Goal: Information Seeking & Learning: Find specific fact

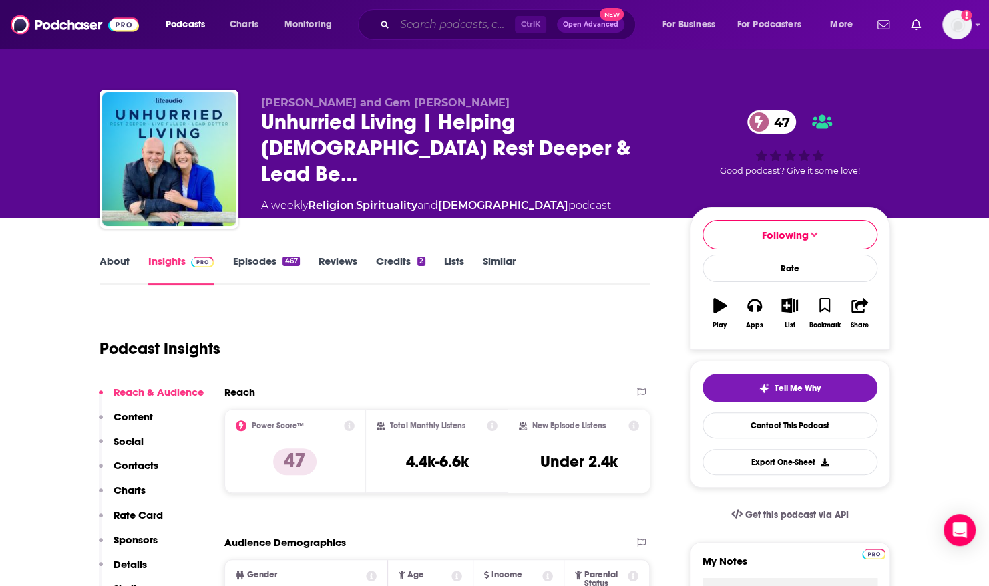
click at [440, 24] on input "Search podcasts, credits, & more..." at bounding box center [455, 24] width 120 height 21
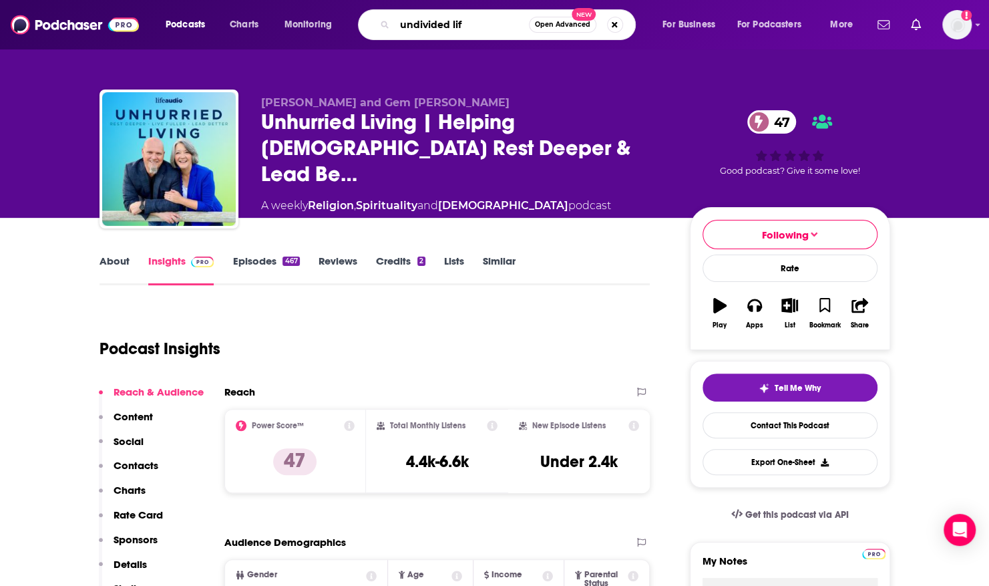
type input "undivided life"
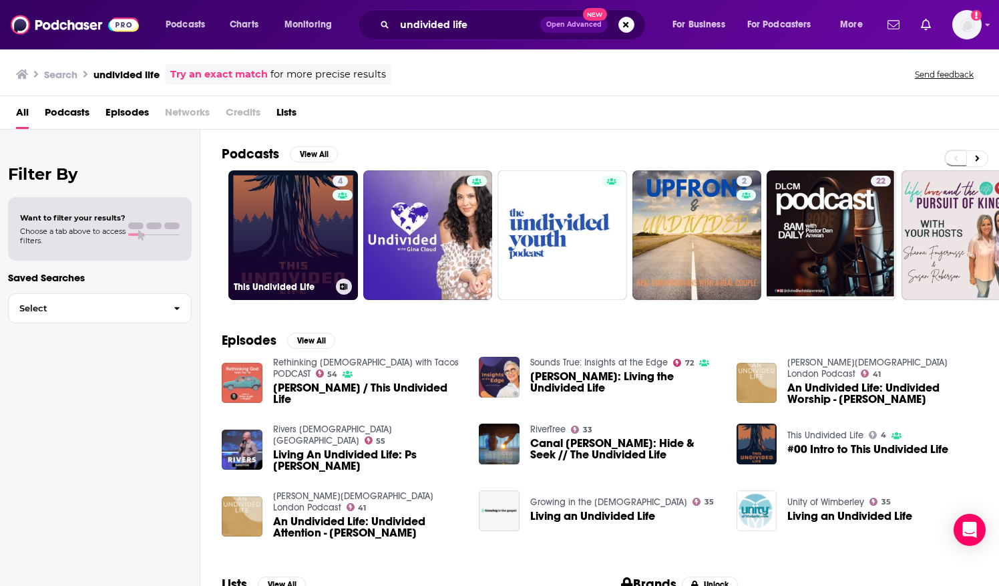
click at [337, 215] on div "4" at bounding box center [343, 227] width 20 height 103
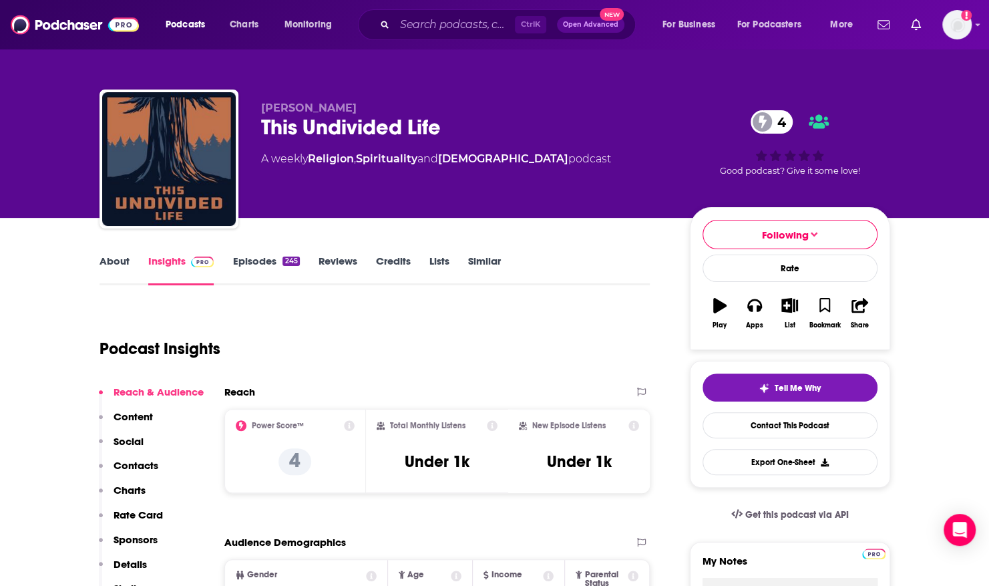
click at [119, 265] on link "About" at bounding box center [115, 270] width 30 height 31
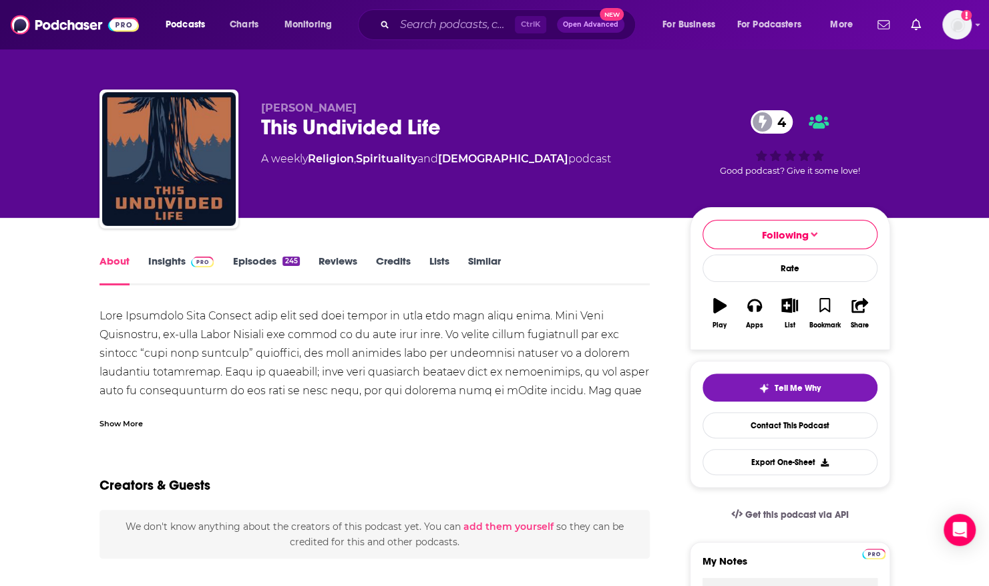
click at [124, 422] on div "Show More" at bounding box center [121, 422] width 43 height 13
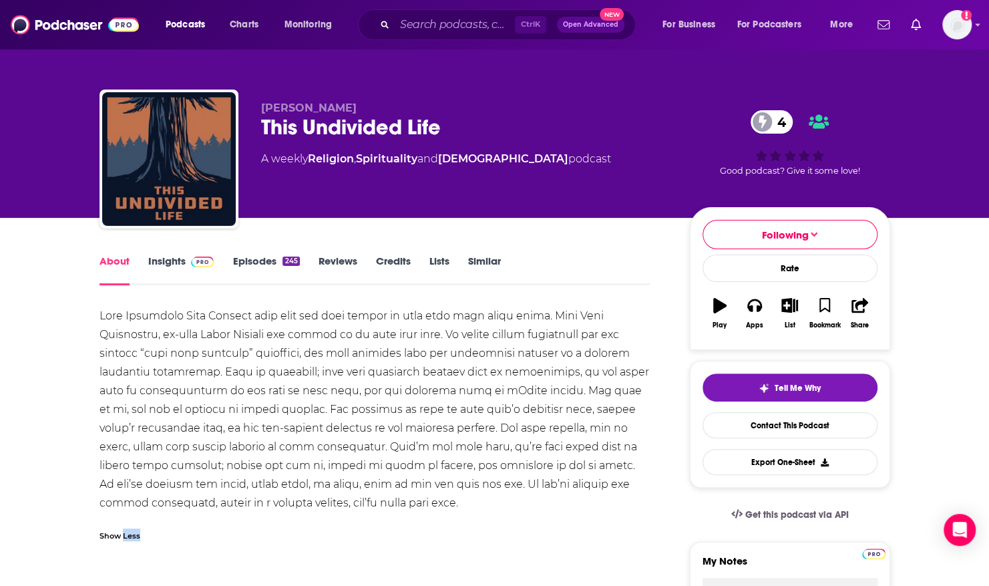
click at [124, 422] on div "Show Less" at bounding box center [375, 428] width 551 height 242
click at [166, 261] on link "Insights" at bounding box center [181, 270] width 66 height 31
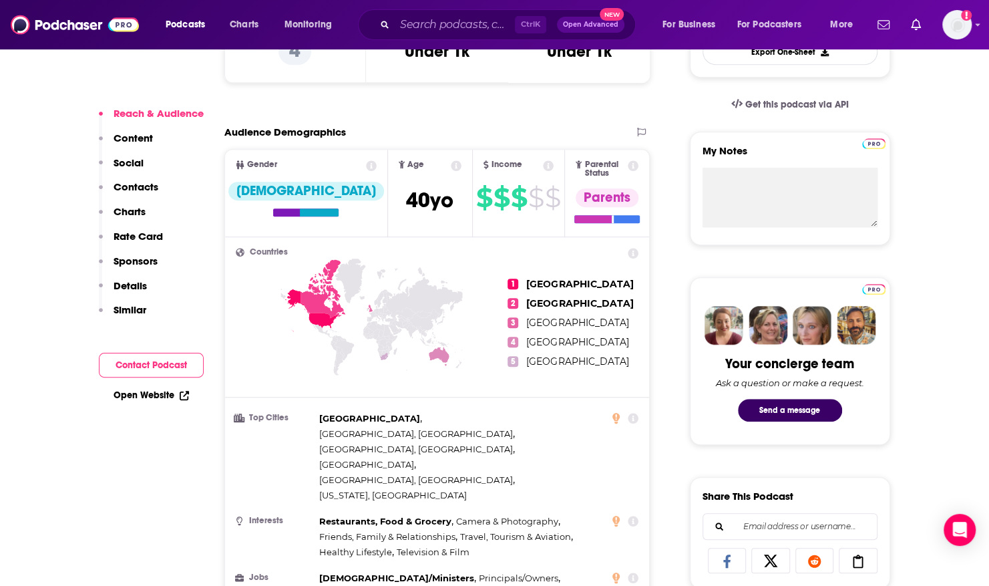
scroll to position [423, 0]
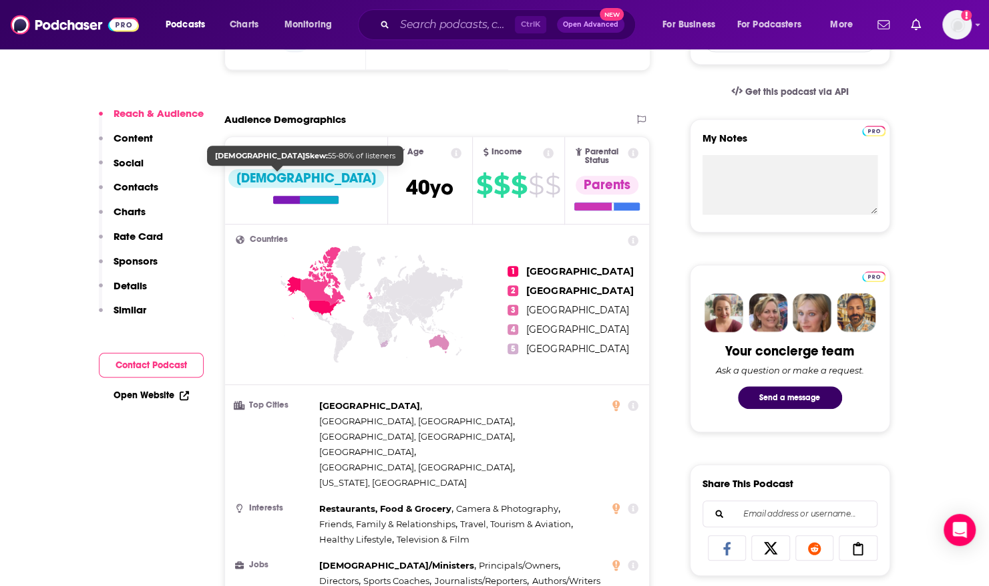
click at [273, 178] on div "[DEMOGRAPHIC_DATA]" at bounding box center [306, 178] width 156 height 19
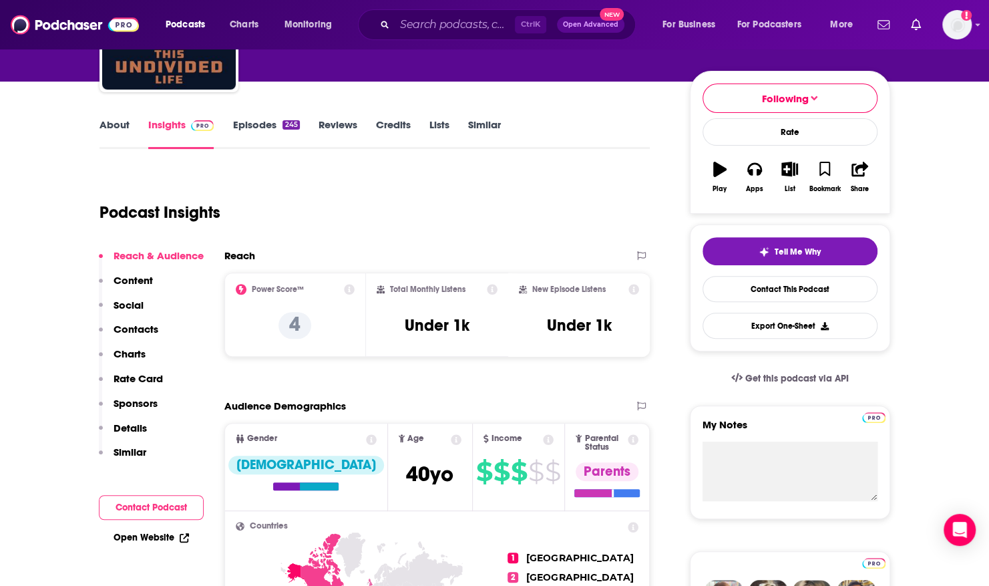
scroll to position [0, 0]
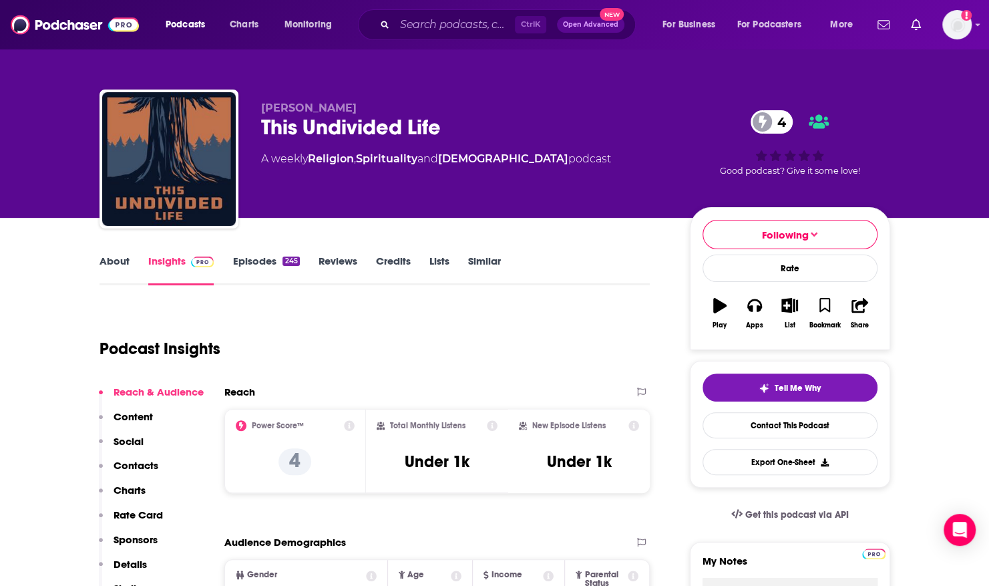
click at [124, 265] on link "About" at bounding box center [115, 270] width 30 height 31
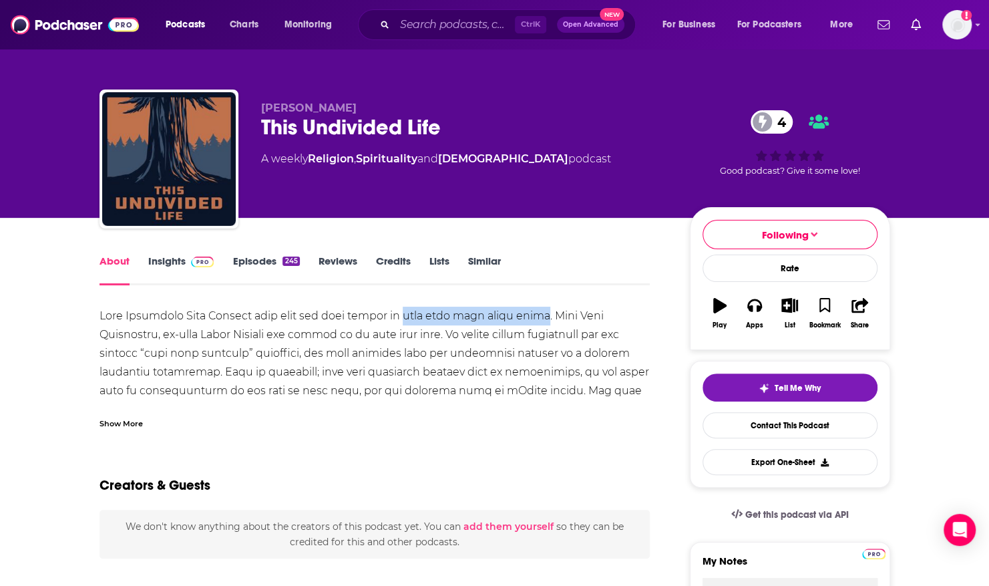
drag, startPoint x: 389, startPoint y: 317, endPoint x: 529, endPoint y: 314, distance: 139.6
click at [529, 314] on div at bounding box center [375, 410] width 551 height 206
copy div "help make life whole again"
click at [104, 423] on div "Show More" at bounding box center [121, 422] width 43 height 13
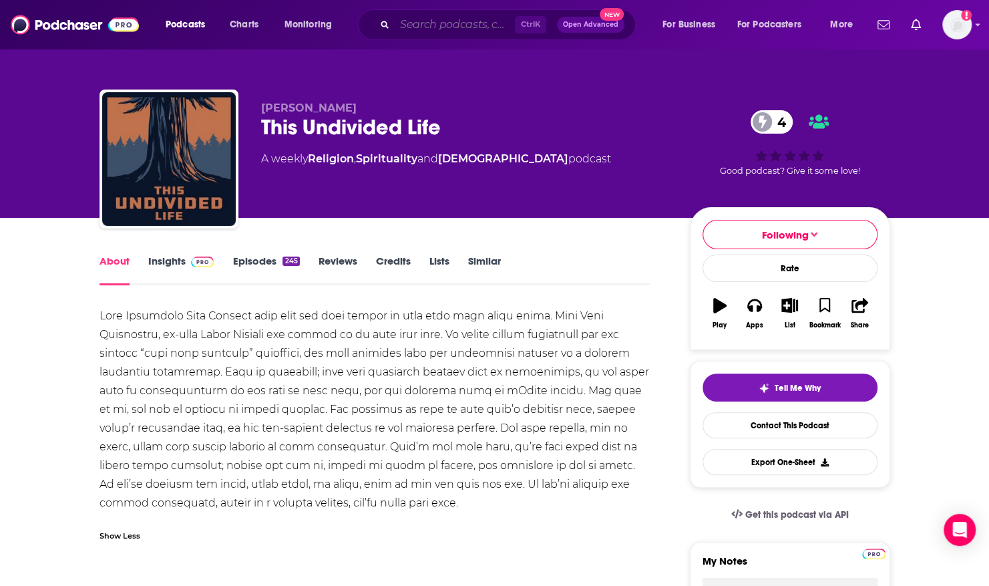
click at [442, 24] on input "Search podcasts, credits, & more..." at bounding box center [455, 24] width 120 height 21
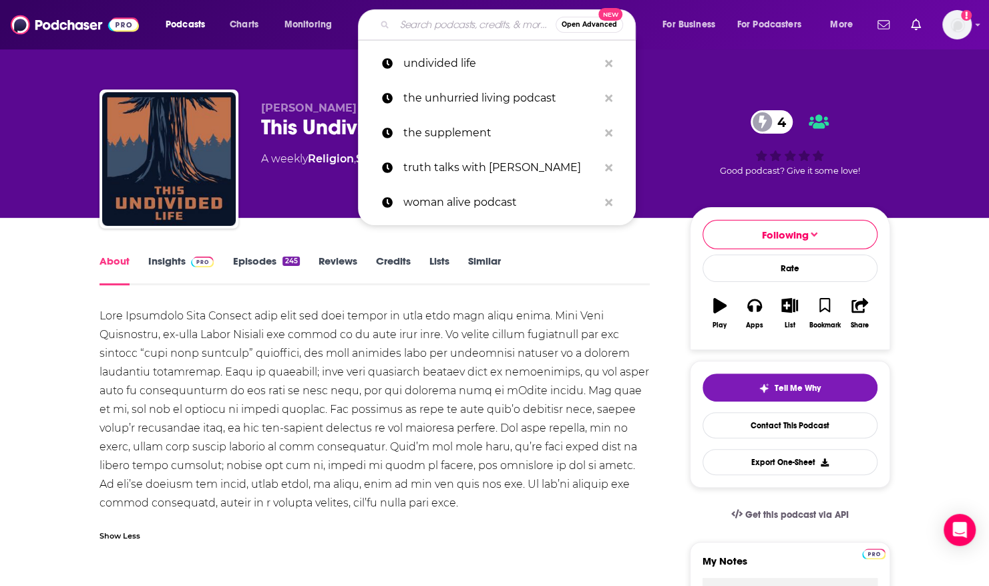
paste input "Trade a Lie for a Truth"
type input "Trade a Lie for a Truth"
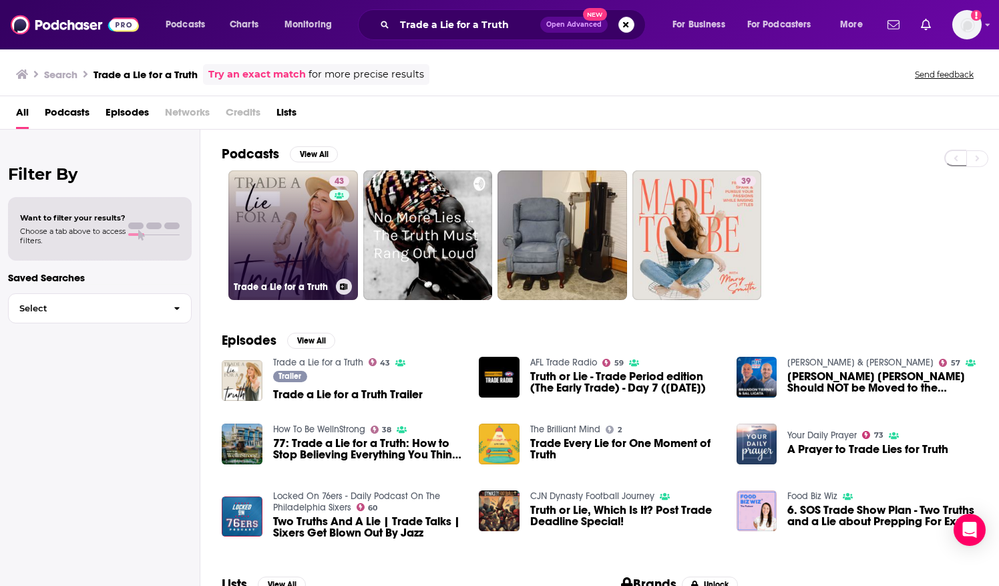
click at [310, 228] on link "43 Trade a Lie for a Truth" at bounding box center [293, 235] width 130 height 130
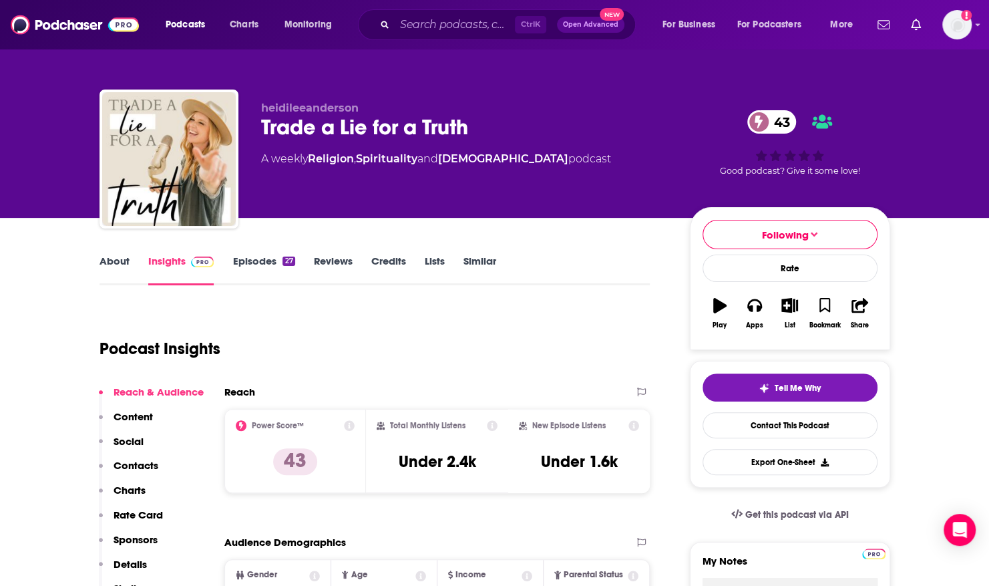
click at [266, 262] on link "Episodes 27" at bounding box center [263, 270] width 62 height 31
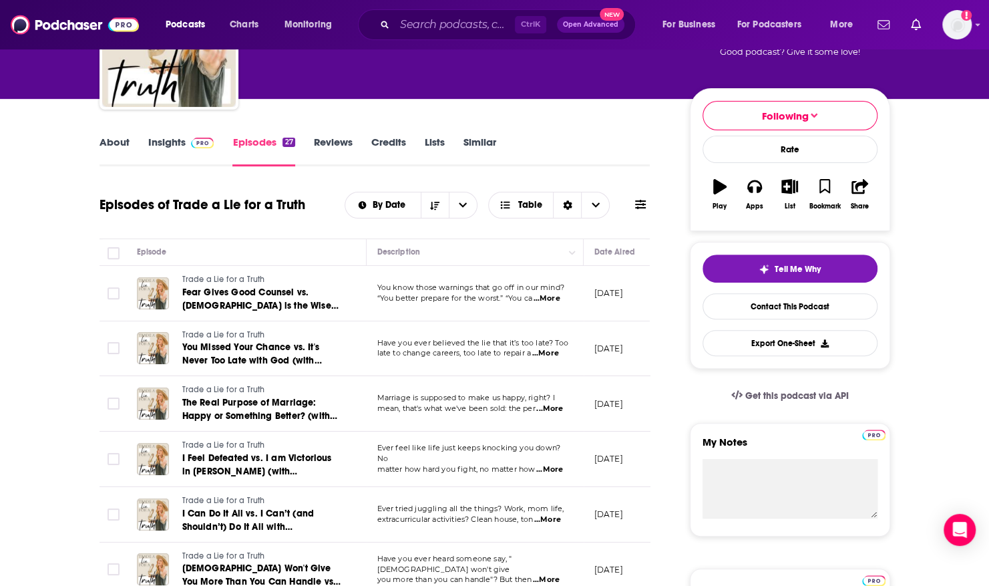
scroll to position [122, 0]
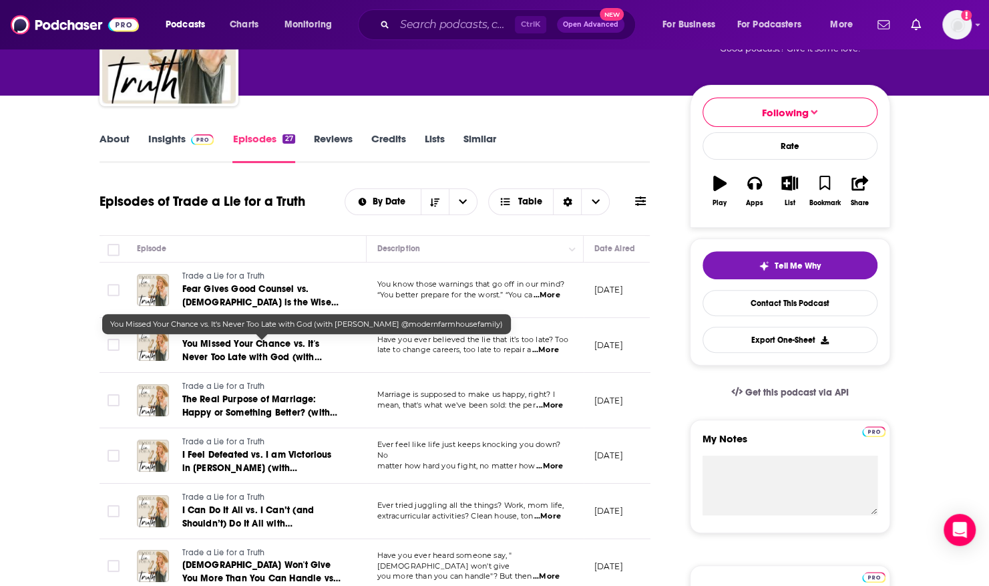
click at [287, 338] on span "You Missed Your Chance vs. It's Never Too Late with God (with [PERSON_NAME] @mo…" at bounding box center [252, 363] width 140 height 51
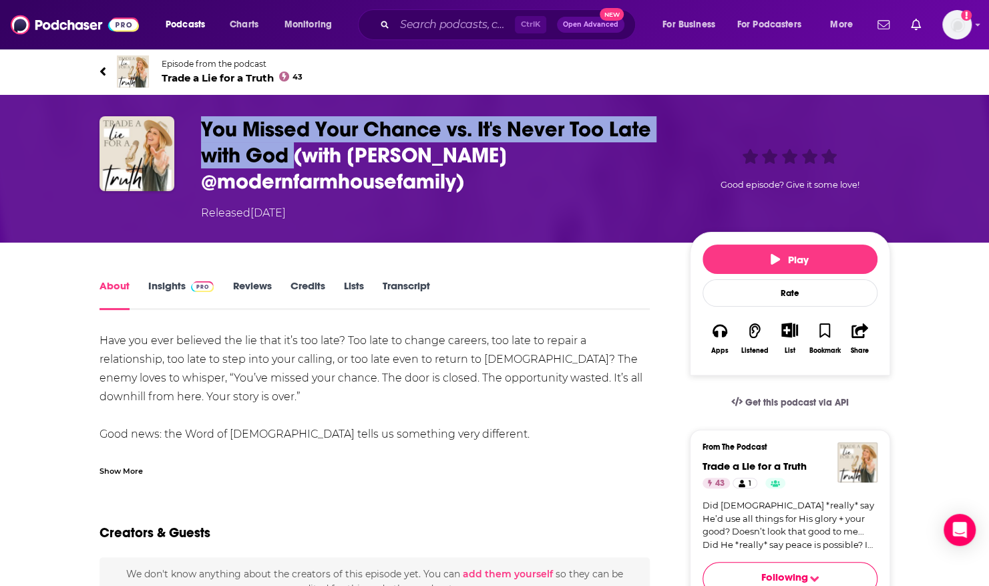
drag, startPoint x: 293, startPoint y: 157, endPoint x: 202, endPoint y: 126, distance: 95.5
click at [202, 126] on h1 "You Missed Your Chance vs. It's Never Too Late with God (with [PERSON_NAME] @mo…" at bounding box center [435, 155] width 468 height 78
copy h1 "You Missed Your Chance vs. It's Never Too Late with [DEMOGRAPHIC_DATA]"
click at [257, 77] on span "Trade a Lie for a Truth 43" at bounding box center [233, 77] width 142 height 13
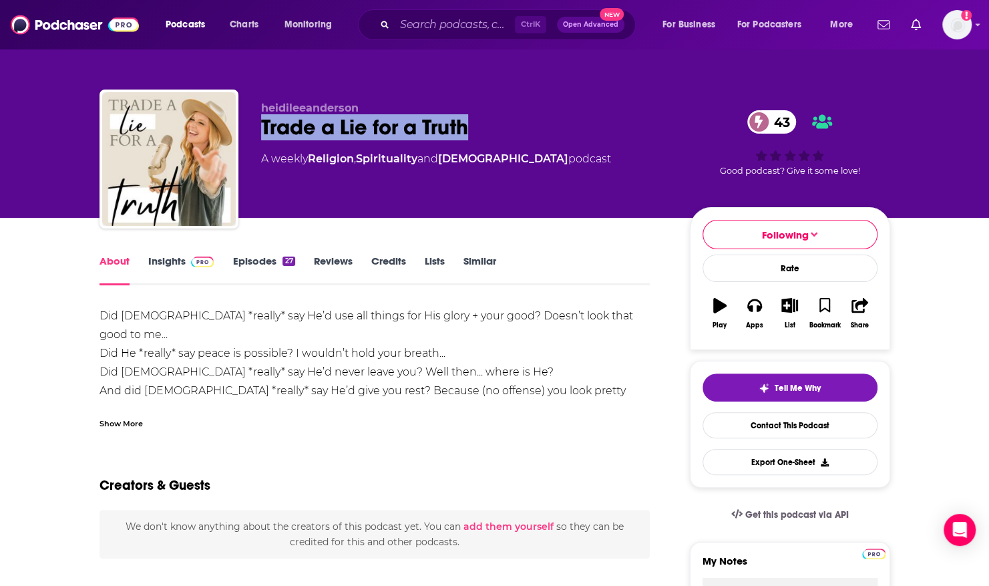
drag, startPoint x: 262, startPoint y: 127, endPoint x: 479, endPoint y: 135, distance: 217.2
click at [479, 135] on div "Trade a Lie for a Truth 43" at bounding box center [464, 127] width 407 height 26
copy h1 "Trade a Lie for a Truth"
